Goal: Task Accomplishment & Management: Manage account settings

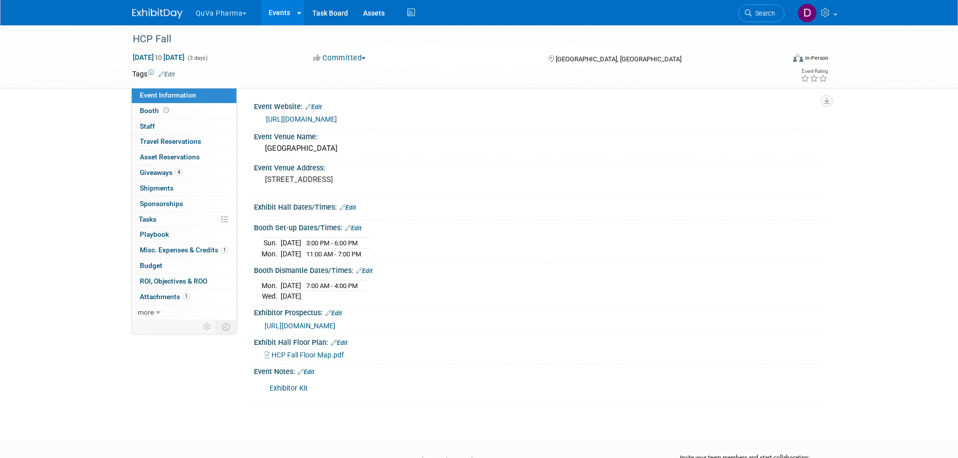
click at [224, 17] on button "QuVa Pharma" at bounding box center [227, 11] width 65 height 22
click at [236, 56] on link "QuVa Pharma" at bounding box center [231, 60] width 72 height 14
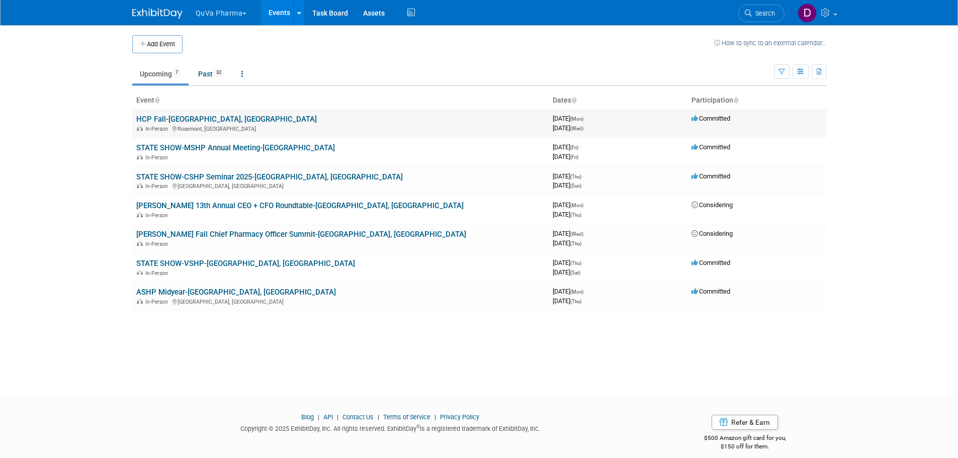
click at [171, 118] on link "HCP Fall-[GEOGRAPHIC_DATA], [GEOGRAPHIC_DATA]" at bounding box center [226, 119] width 180 height 9
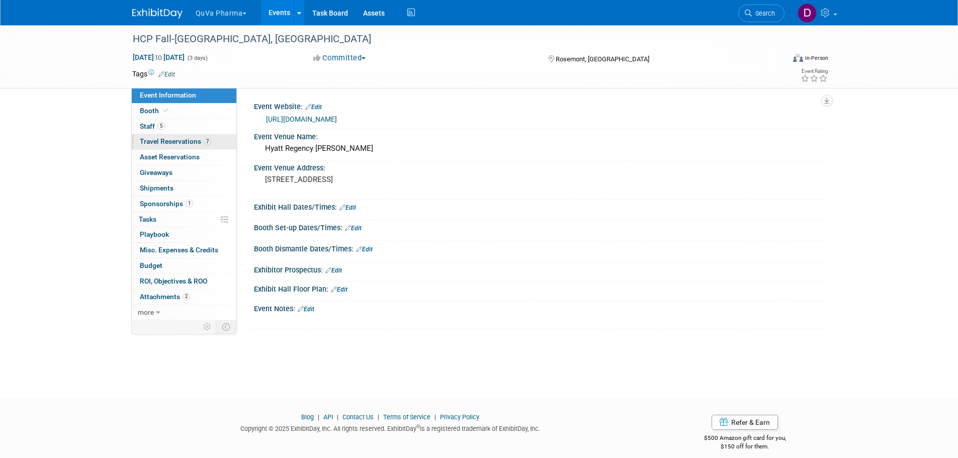
click at [164, 141] on span "Travel Reservations 7" at bounding box center [175, 141] width 71 height 8
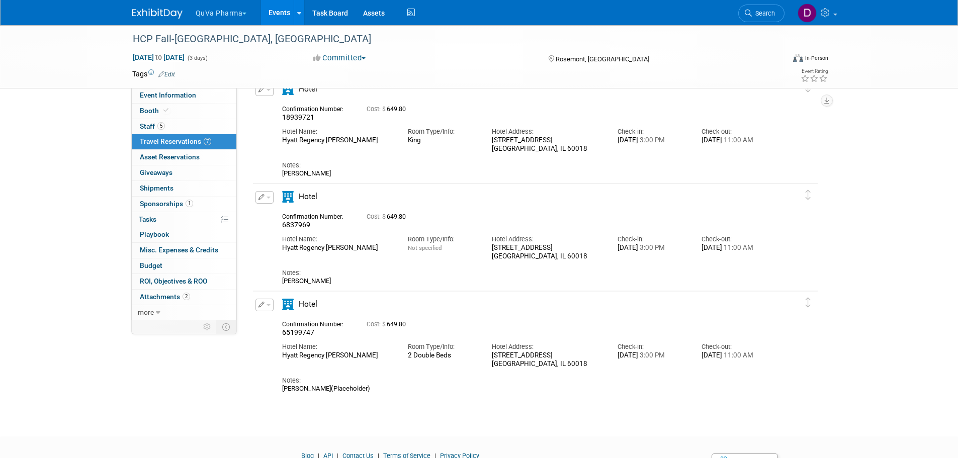
scroll to position [503, 0]
